Goal: Navigation & Orientation: Find specific page/section

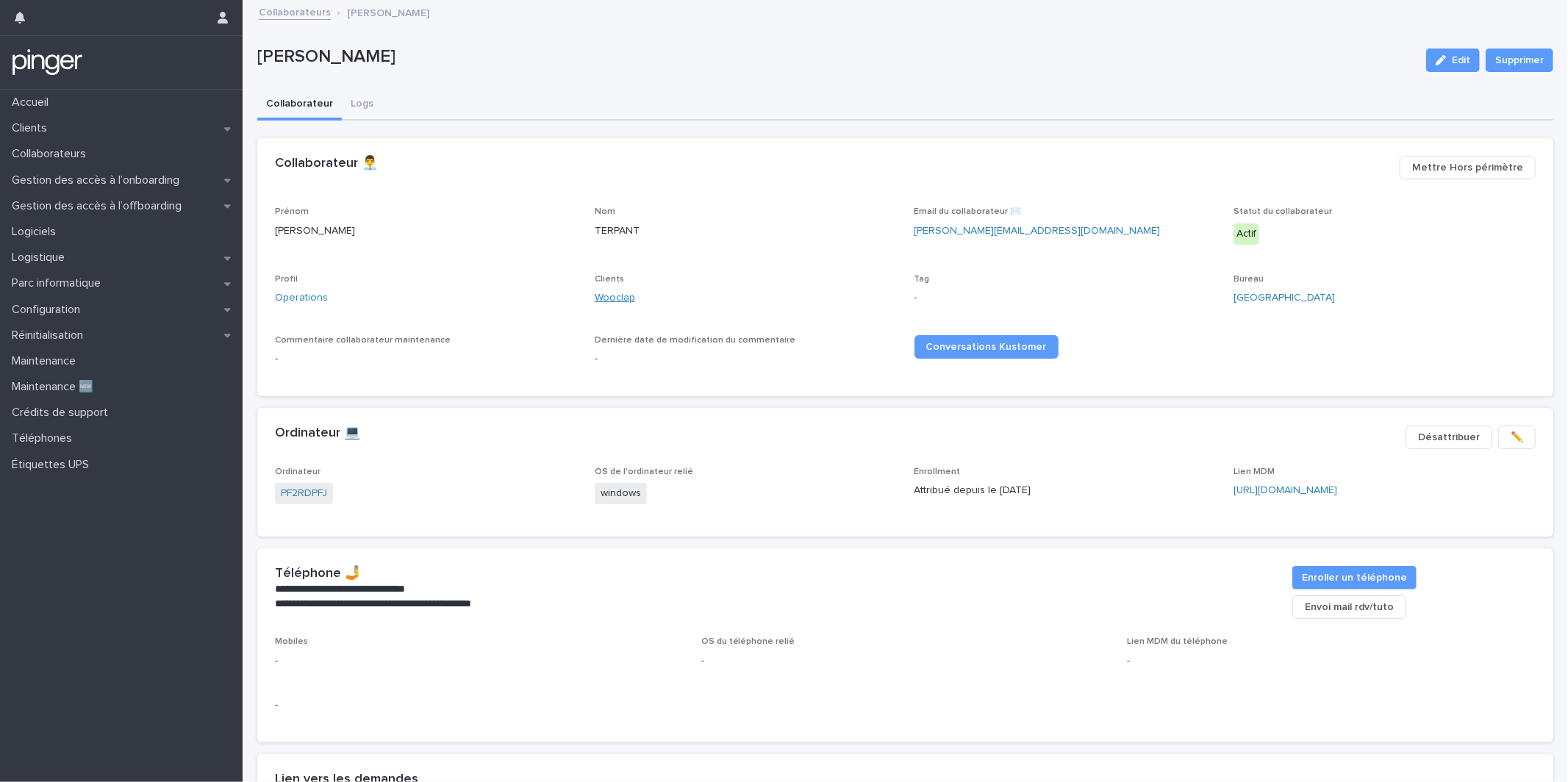
click at [613, 300] on link "Wooclap" at bounding box center [615, 297] width 41 height 15
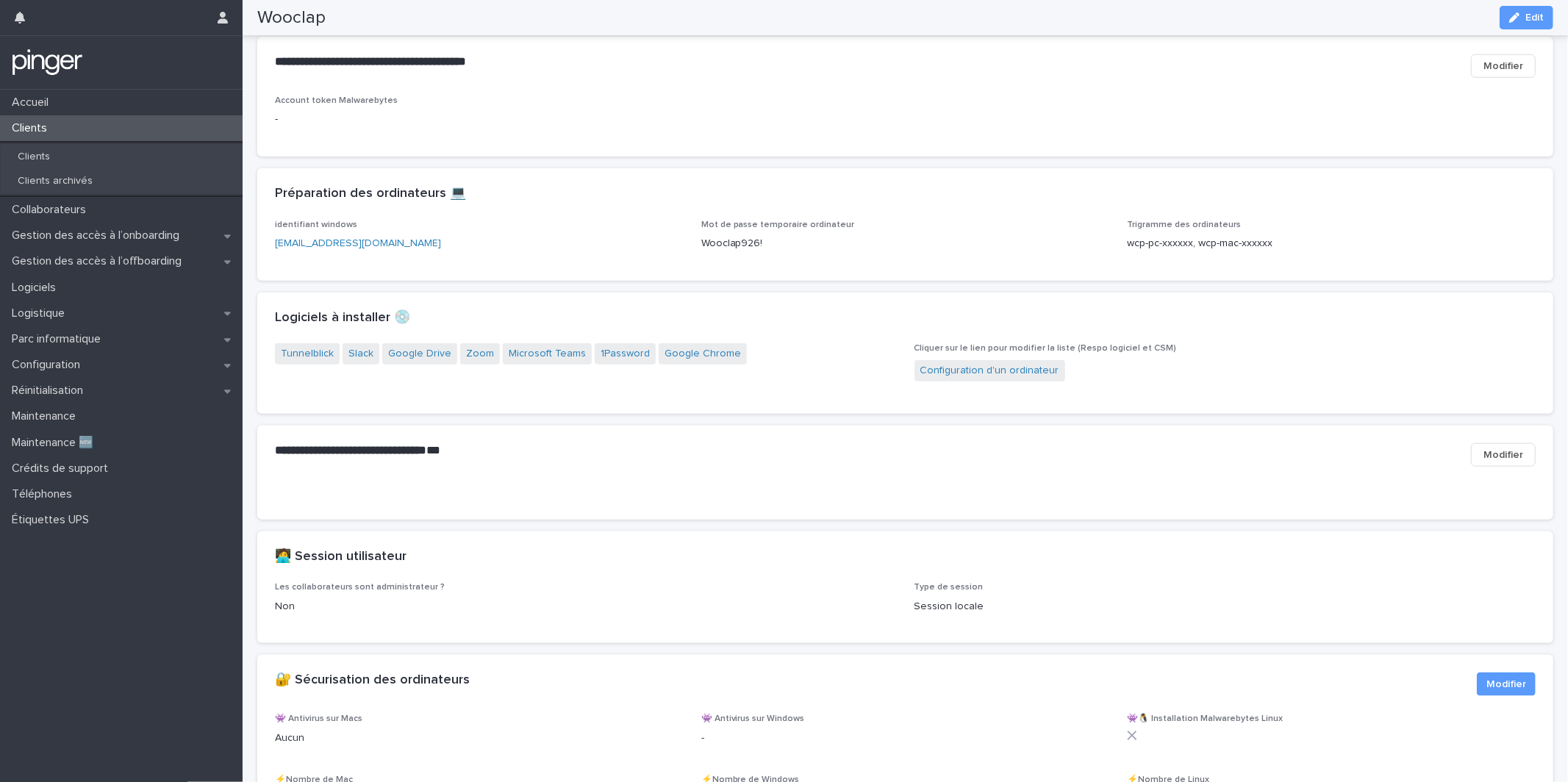
scroll to position [1236, 0]
click at [644, 482] on div "**********" at bounding box center [904, 452] width 1296 height 59
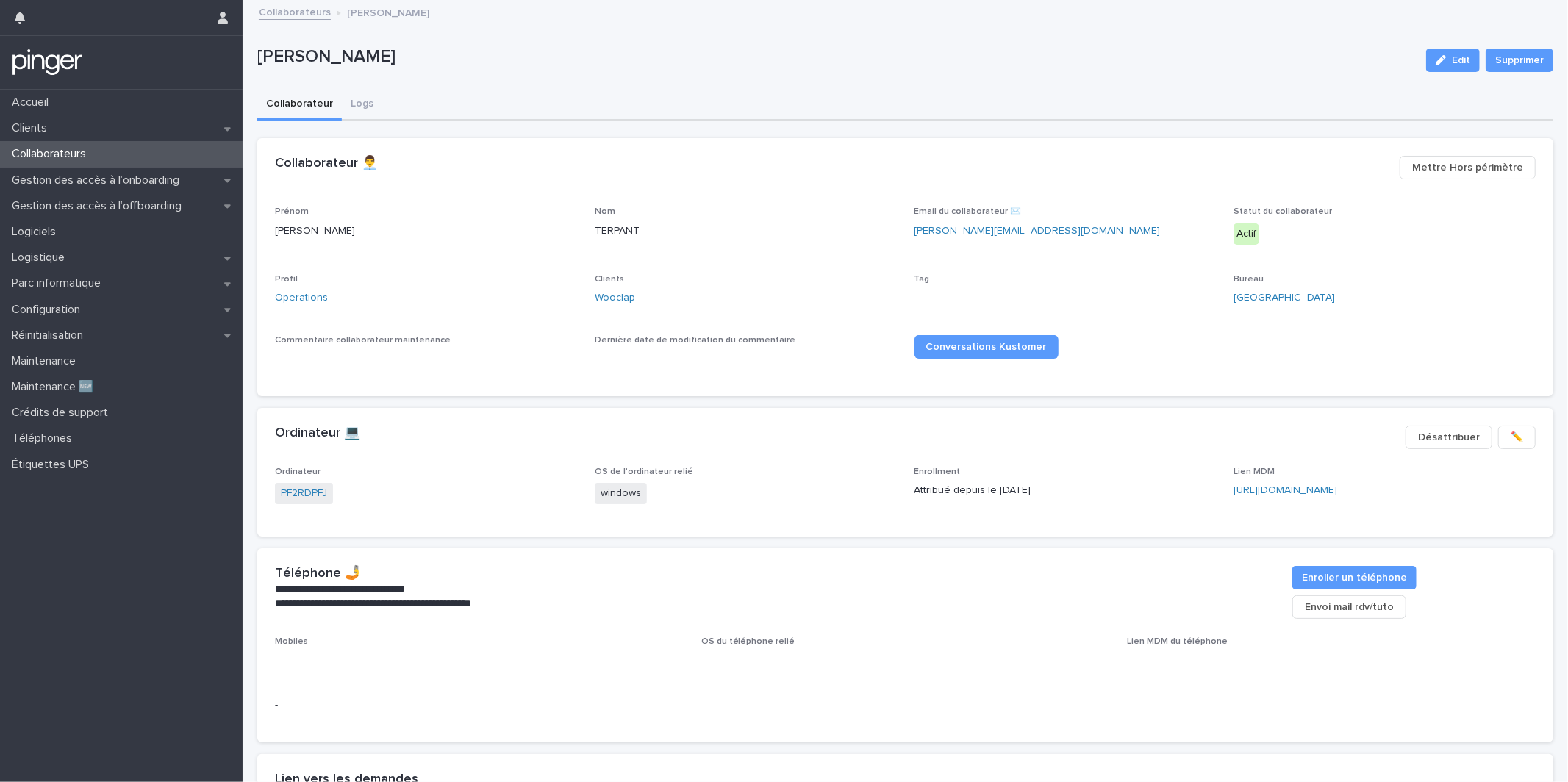
scroll to position [0, 4]
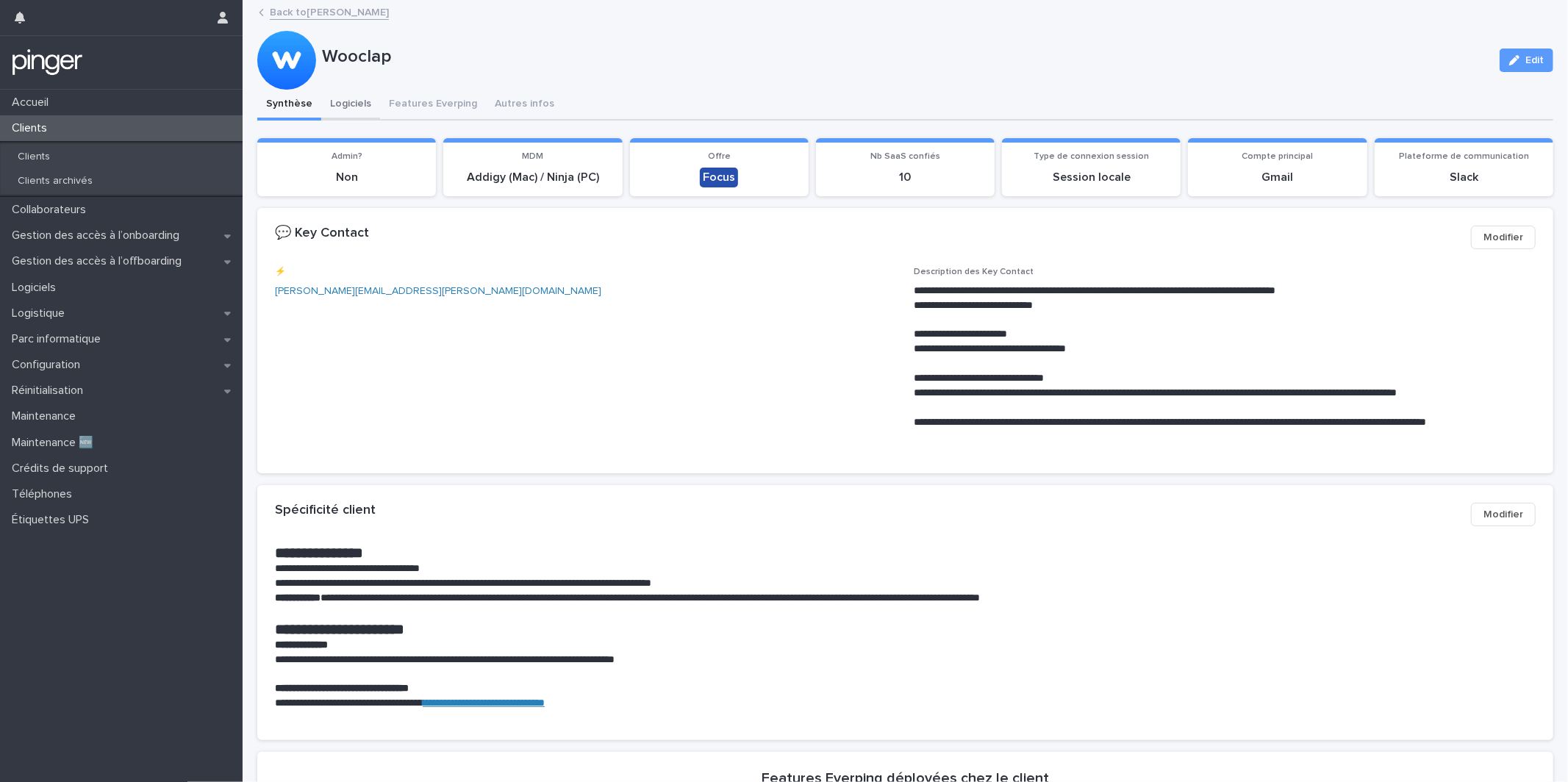
click at [361, 107] on button "Logiciels" at bounding box center [350, 105] width 59 height 31
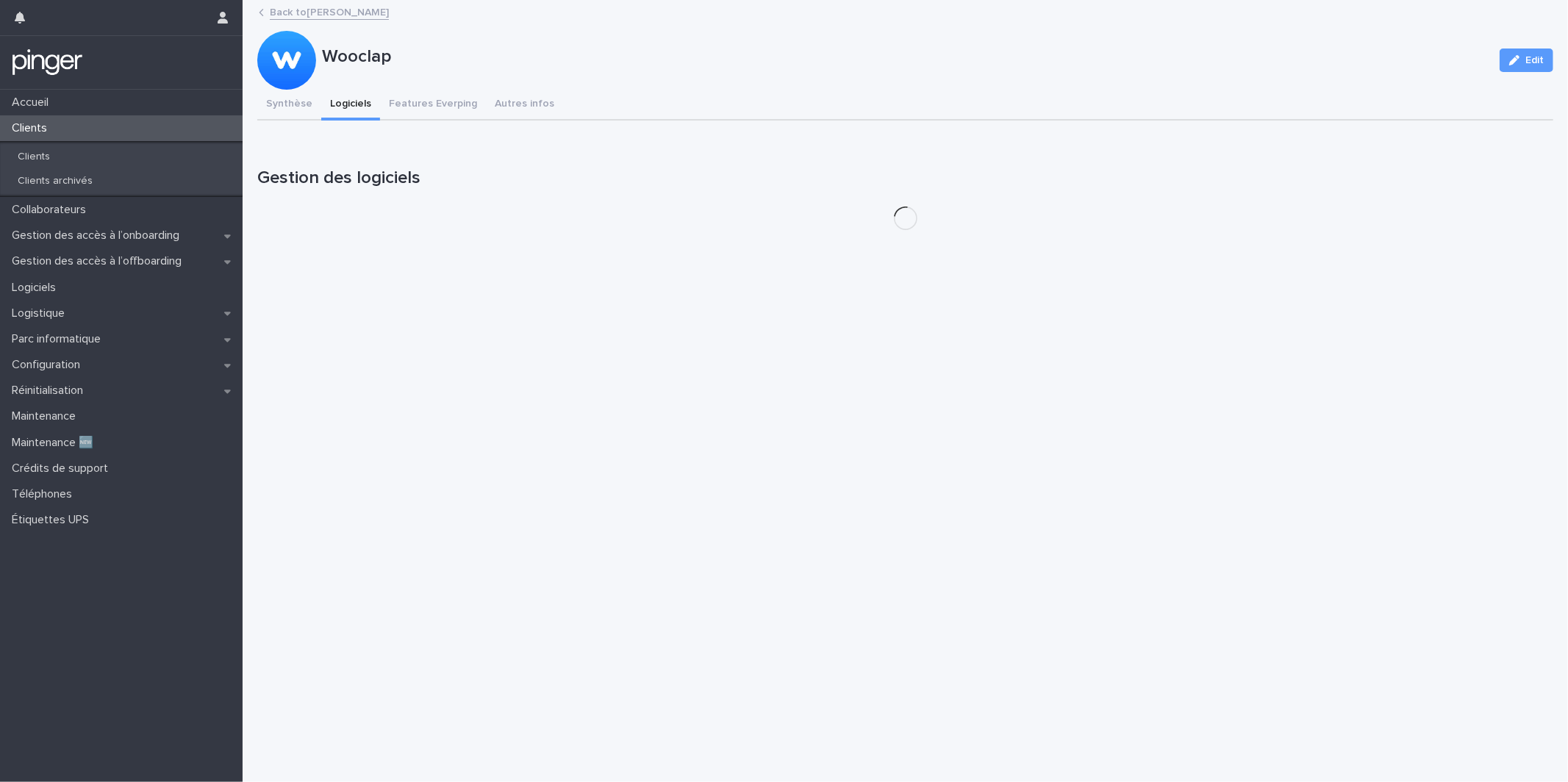
click at [269, 108] on button "Synthèse" at bounding box center [288, 105] width 64 height 31
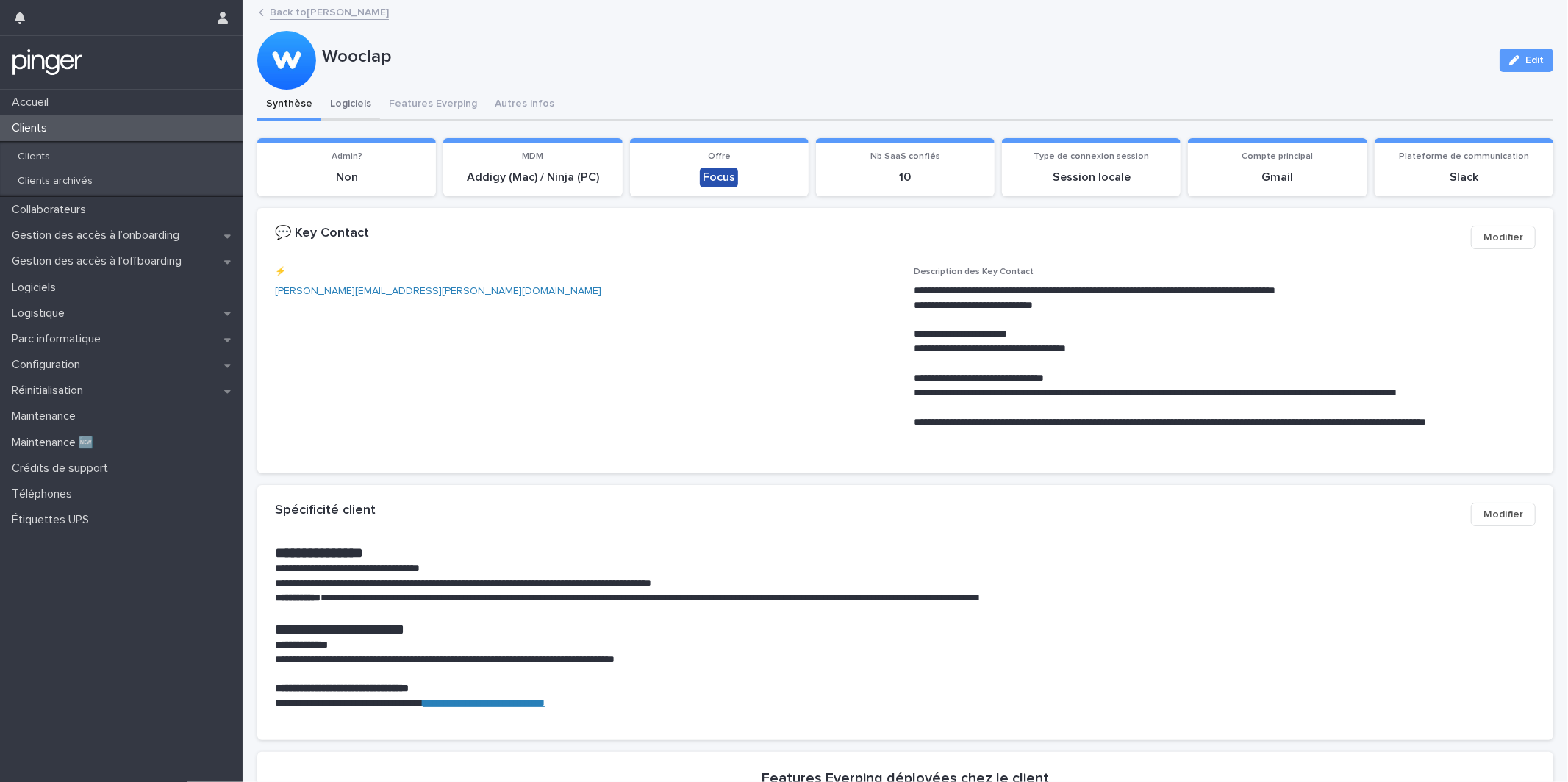
click at [355, 108] on button "Logiciels" at bounding box center [350, 105] width 59 height 31
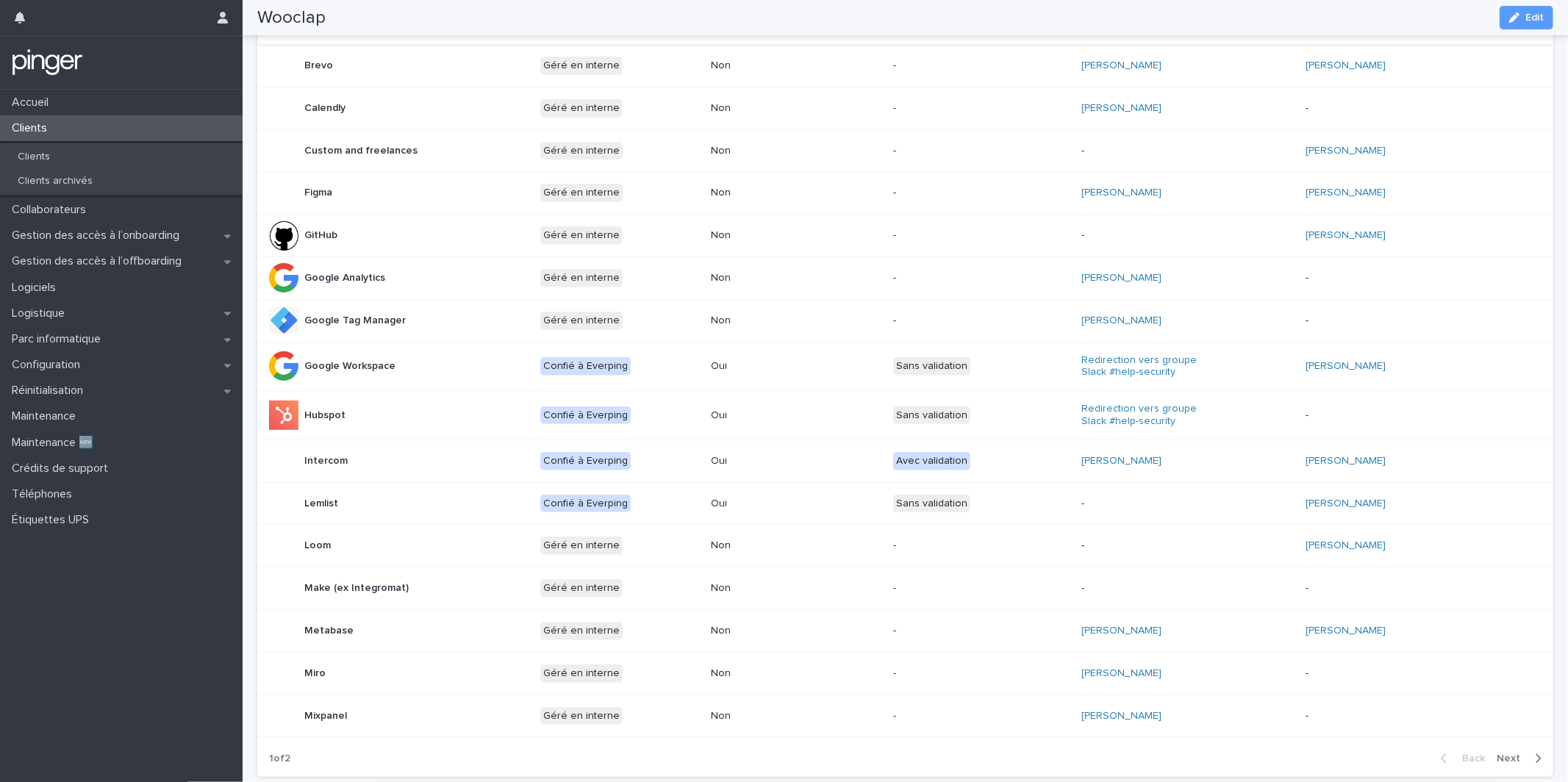
scroll to position [487, 0]
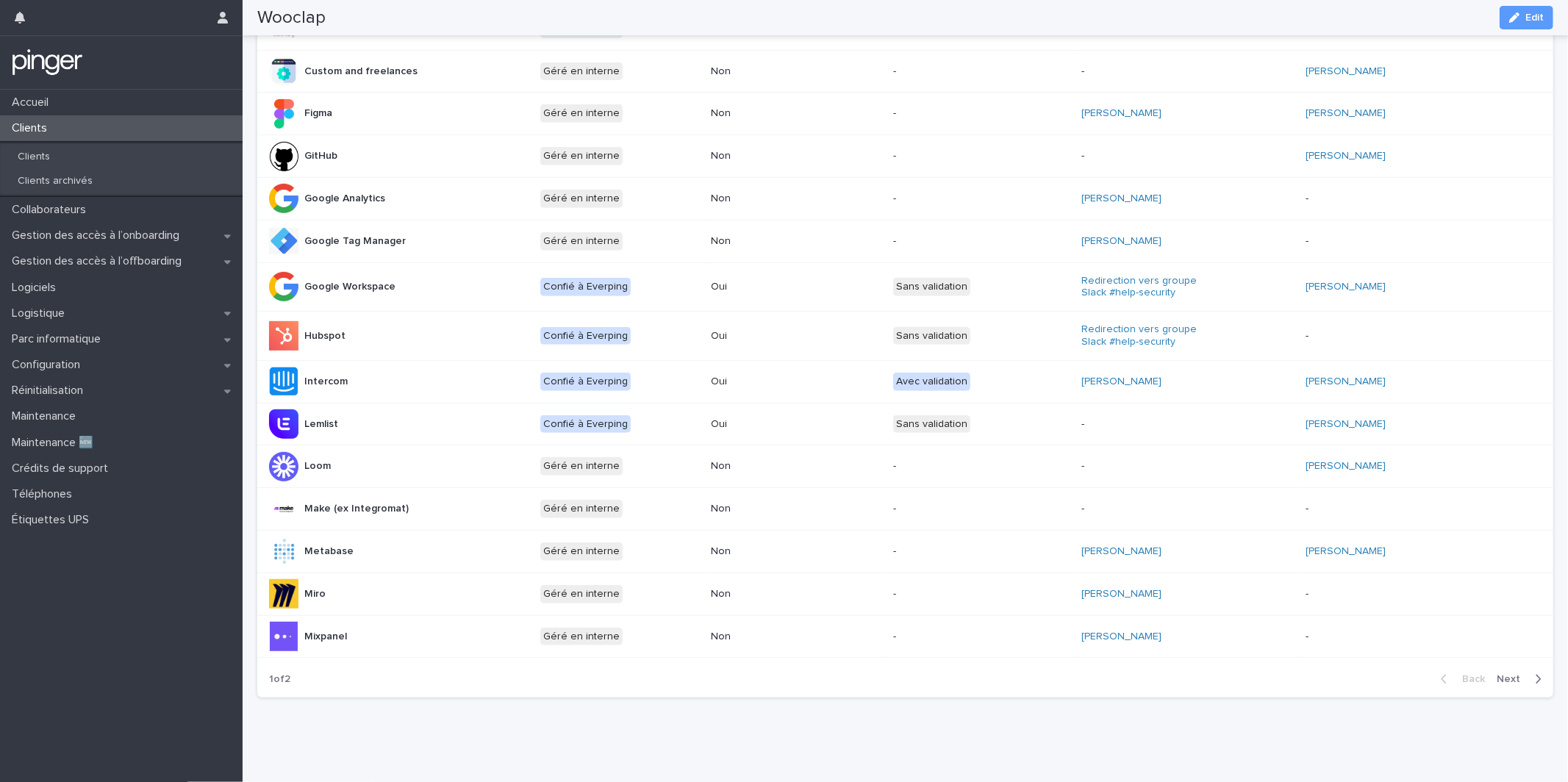
click at [1515, 679] on span "Next" at bounding box center [1513, 679] width 32 height 11
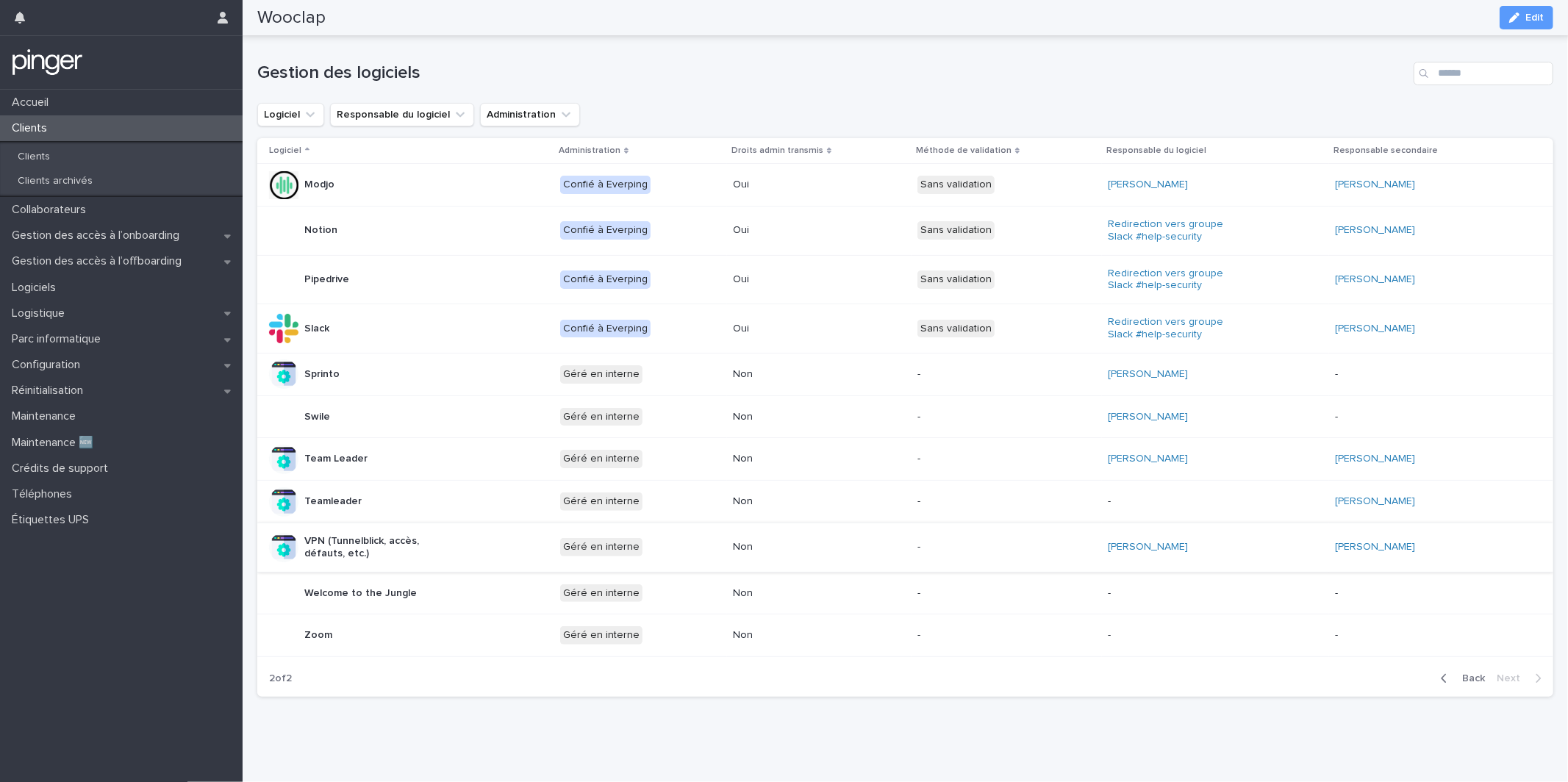
scroll to position [105, 0]
click at [841, 781] on div "Accueil Clients Clients Clients archivés Collaborateurs Gestion des accès à l’o…" at bounding box center [784, 391] width 1568 height 782
click at [829, 748] on div "Loading... Saving… Loading... Saving… Wooclap Edit Wooclap Edit Sorry, there wa…" at bounding box center [904, 340] width 1325 height 887
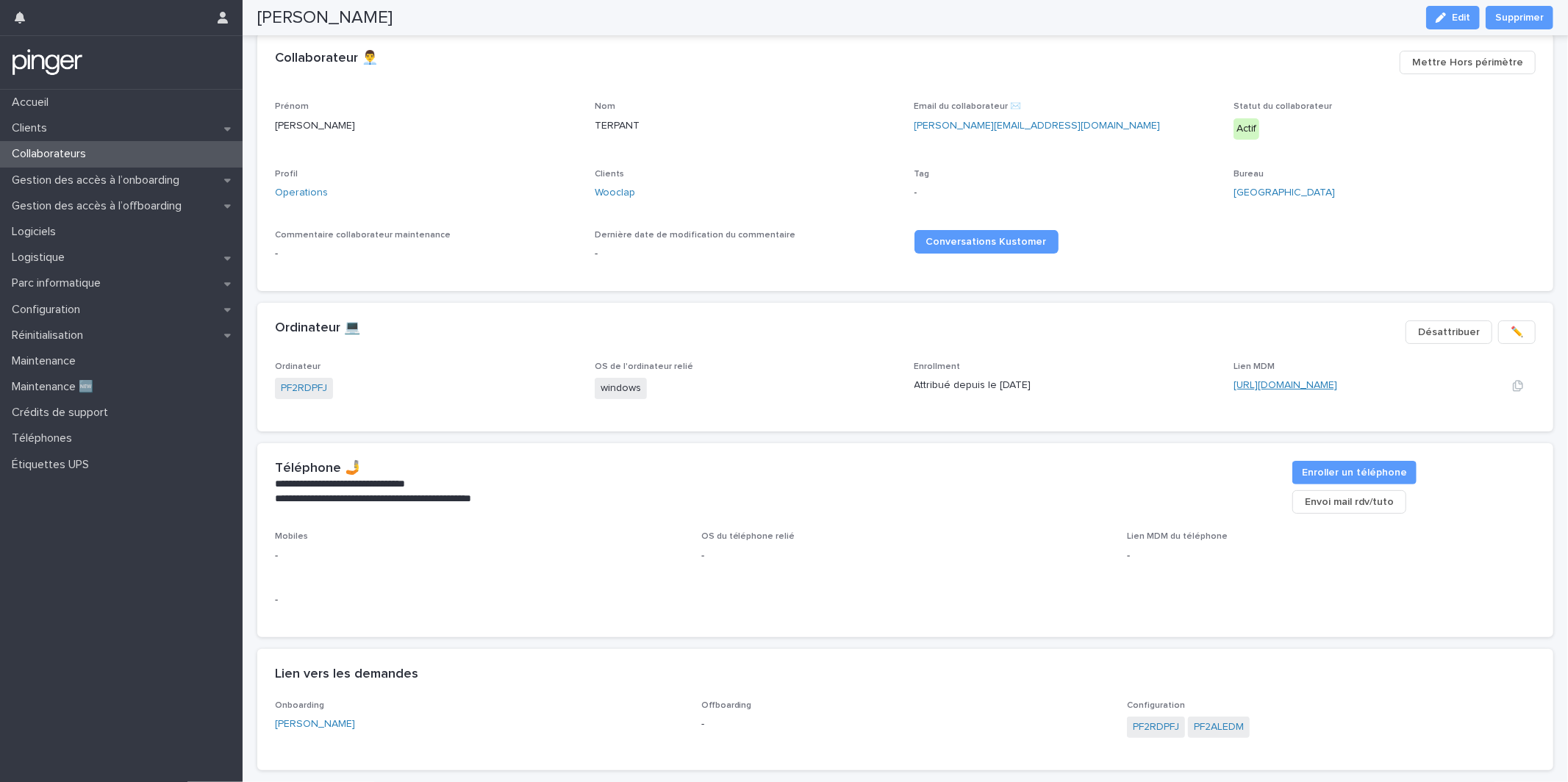
click at [1300, 381] on link "[URL][DOMAIN_NAME]" at bounding box center [1285, 385] width 104 height 11
click at [612, 182] on div "Clients Wooclap" at bounding box center [746, 191] width 302 height 44
click at [610, 190] on link "Wooclap" at bounding box center [615, 193] width 41 height 15
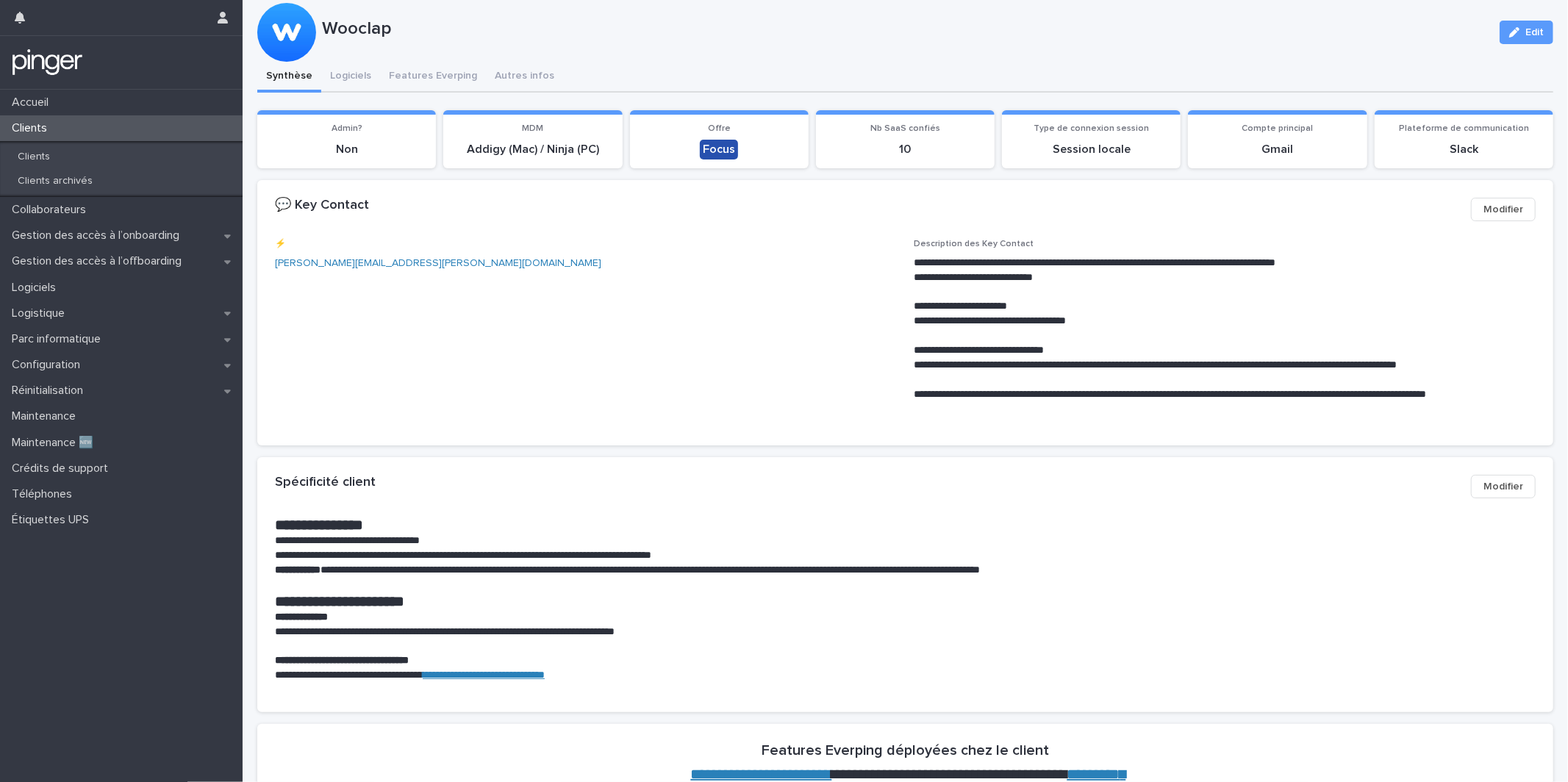
scroll to position [36, 0]
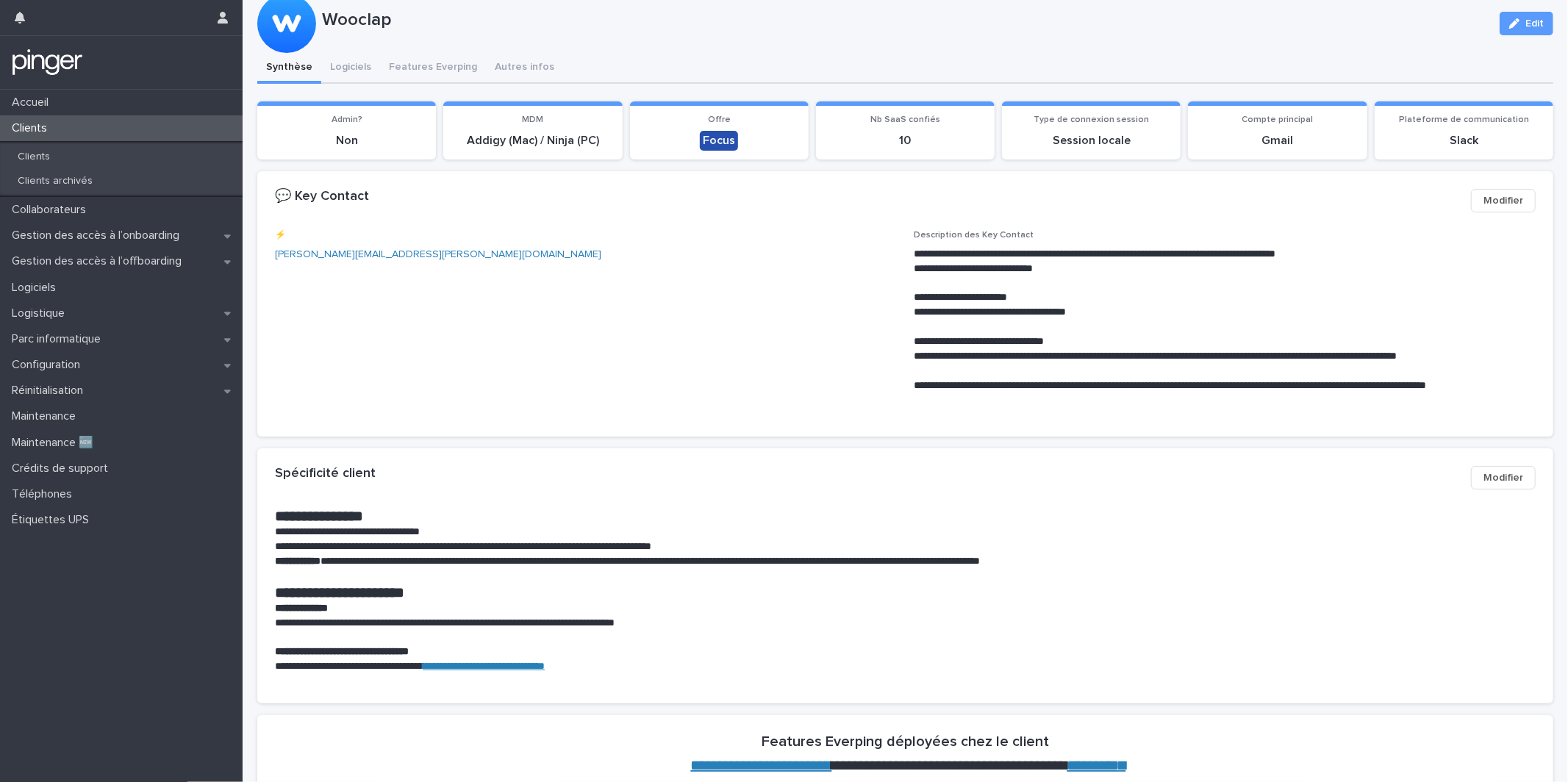
click at [536, 667] on link "**********" at bounding box center [484, 665] width 122 height 11
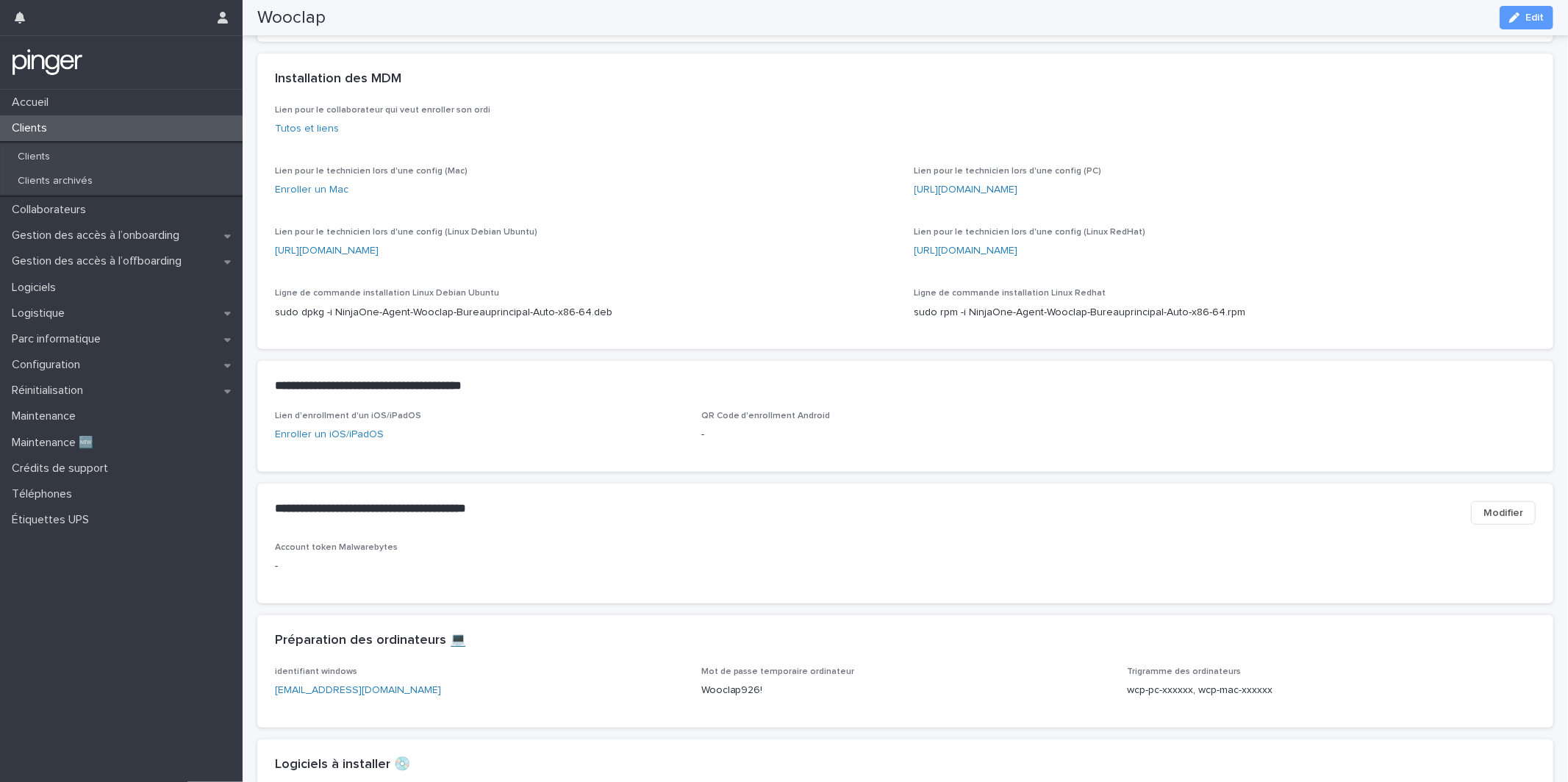
click at [1026, 442] on p "-" at bounding box center [905, 434] width 408 height 15
